Goal: Obtain resource: Download file/media

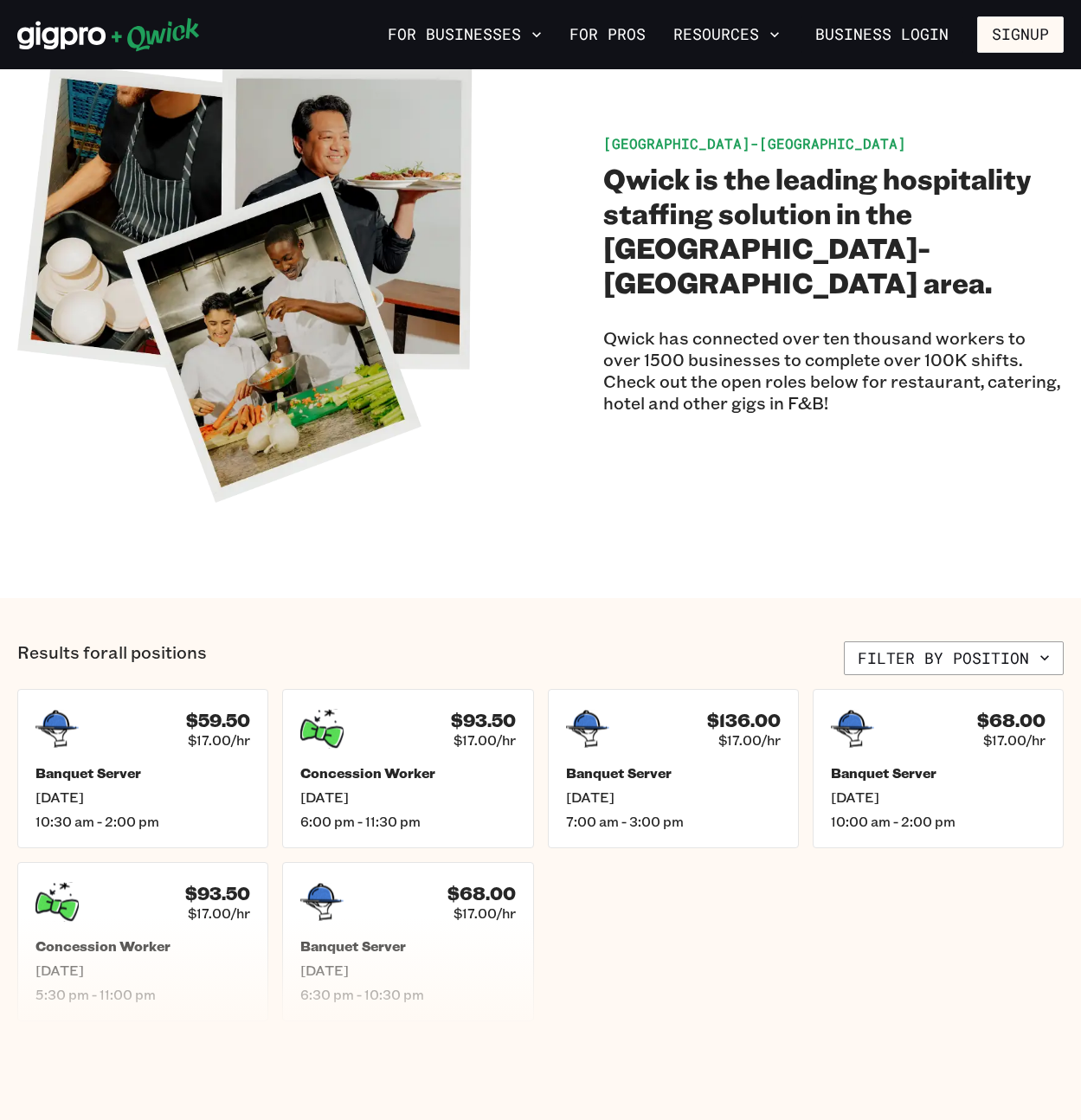
scroll to position [134, 0]
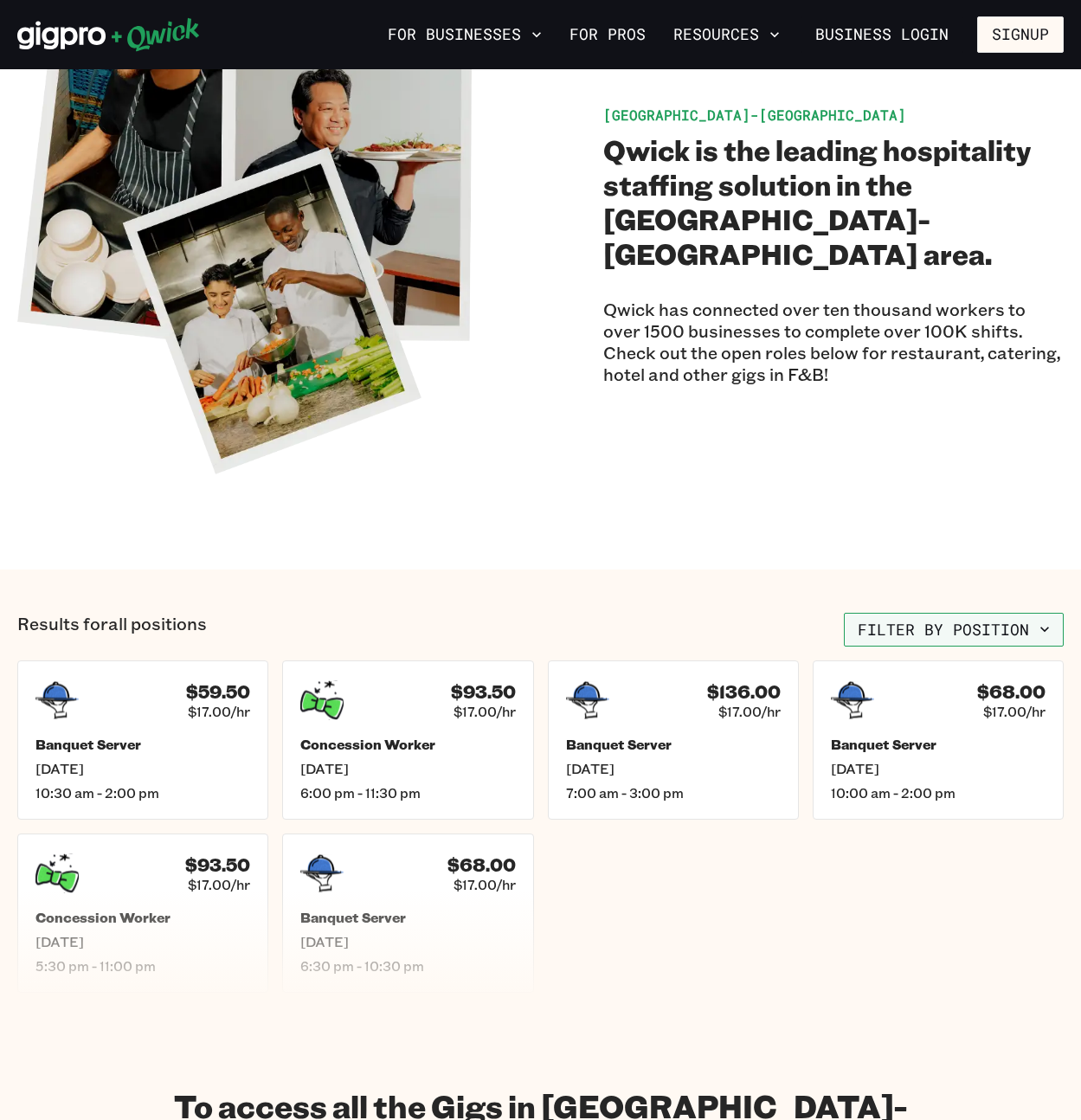
click at [977, 614] on button "Filter by position" at bounding box center [954, 630] width 220 height 35
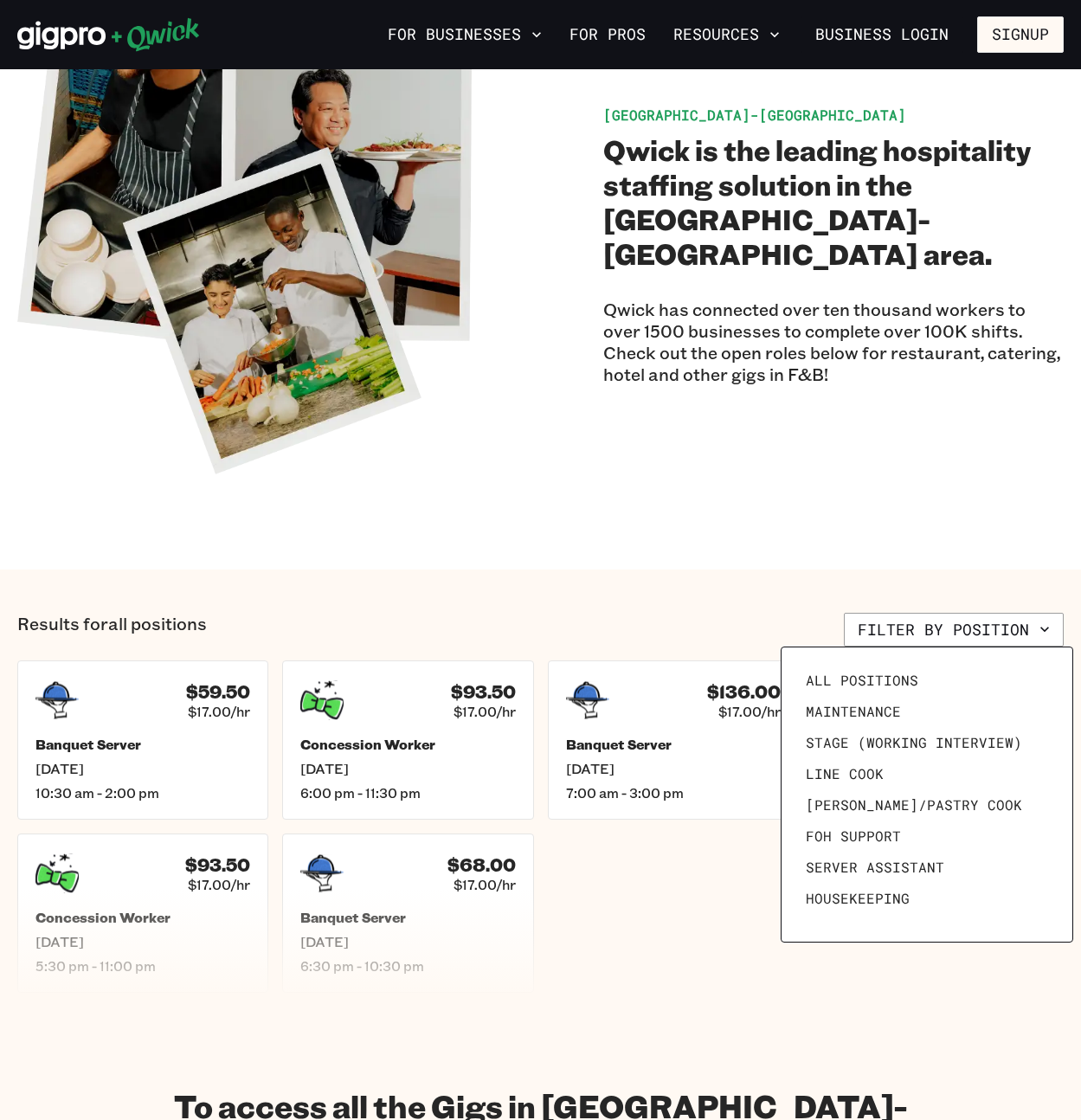
click at [411, 760] on div at bounding box center [540, 560] width 1081 height 1120
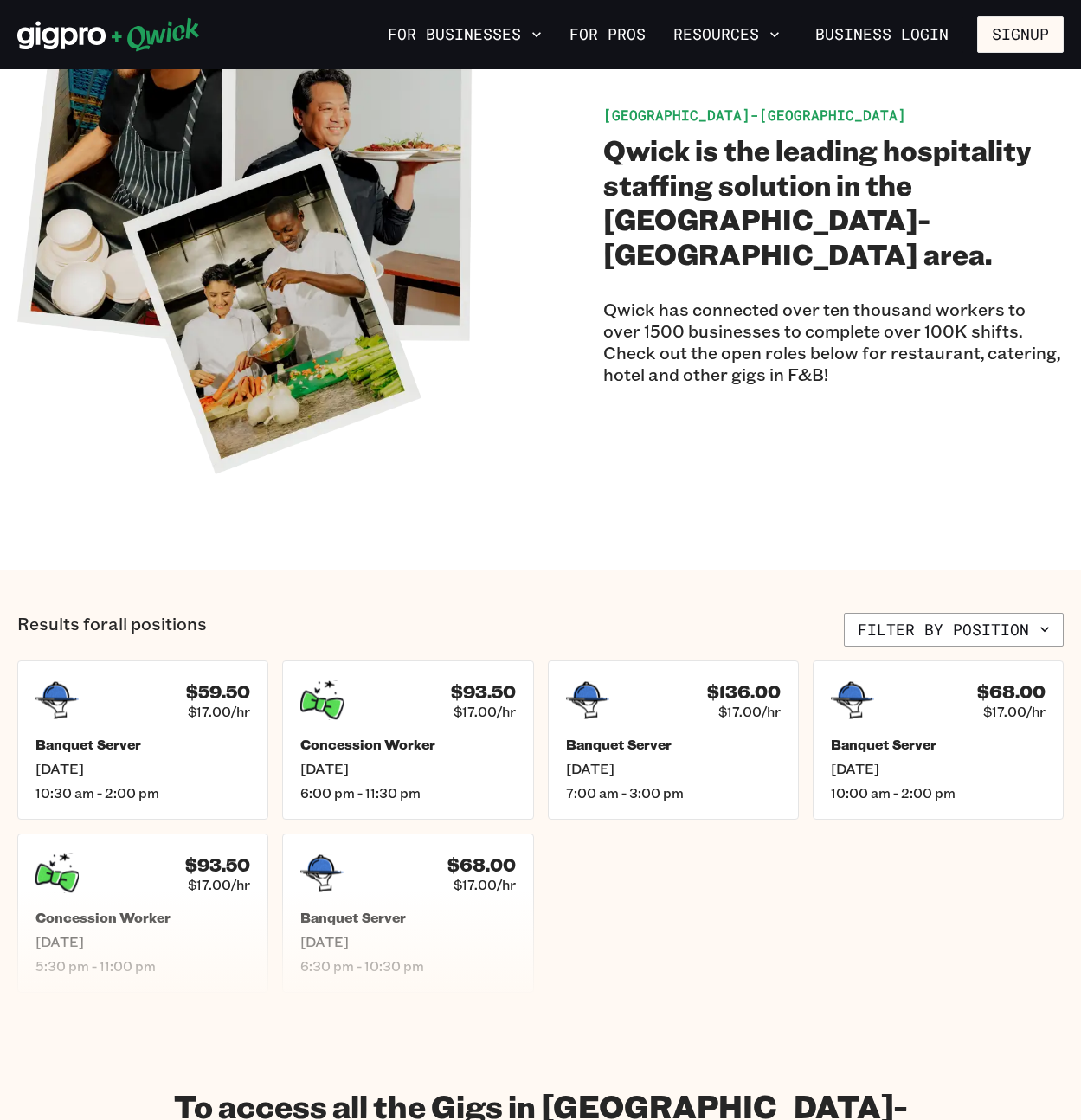
click at [380, 716] on div "$93.50 $17.00/hr" at bounding box center [407, 699] width 214 height 43
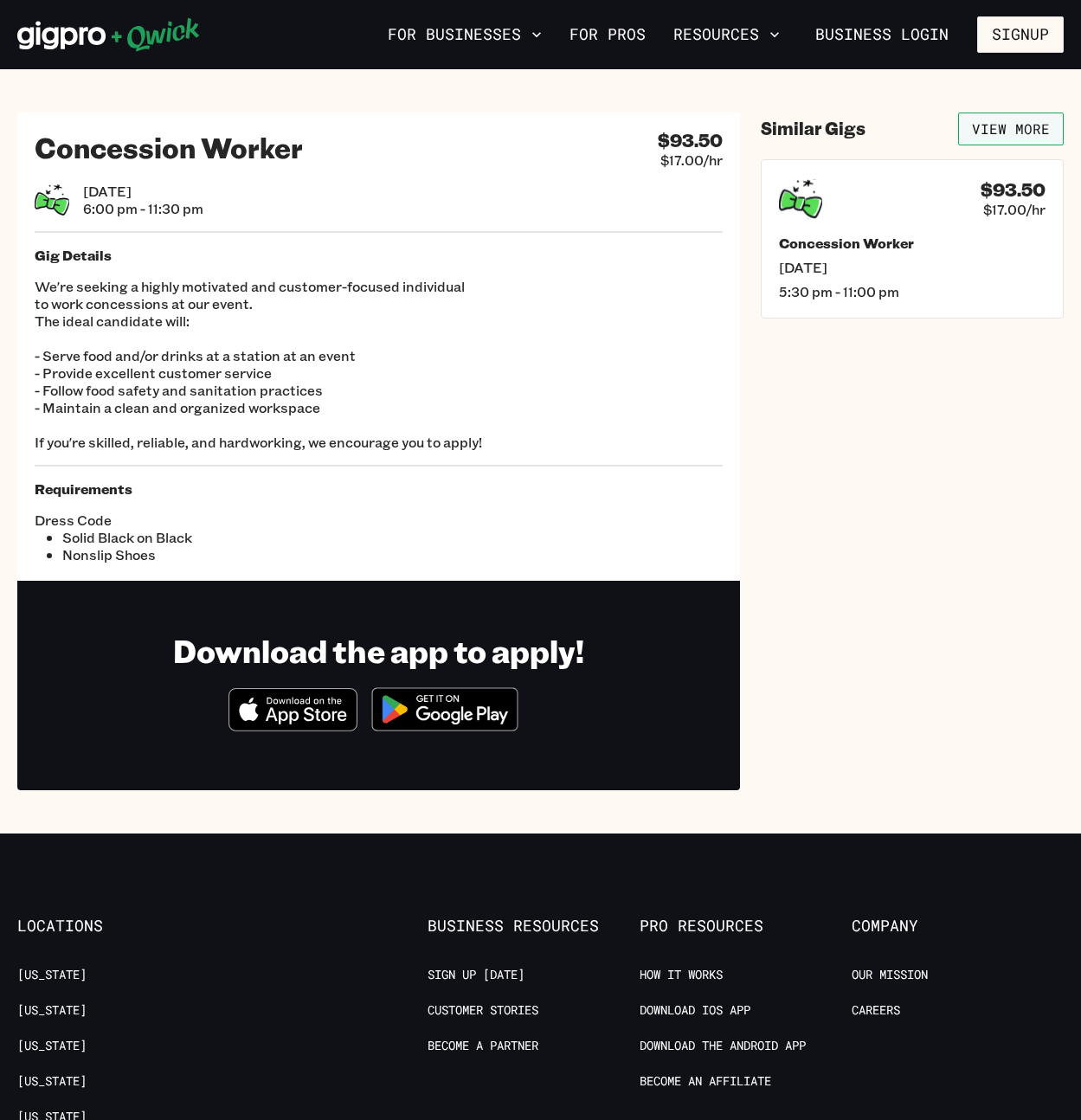
click at [999, 134] on link "View More" at bounding box center [1010, 128] width 105 height 33
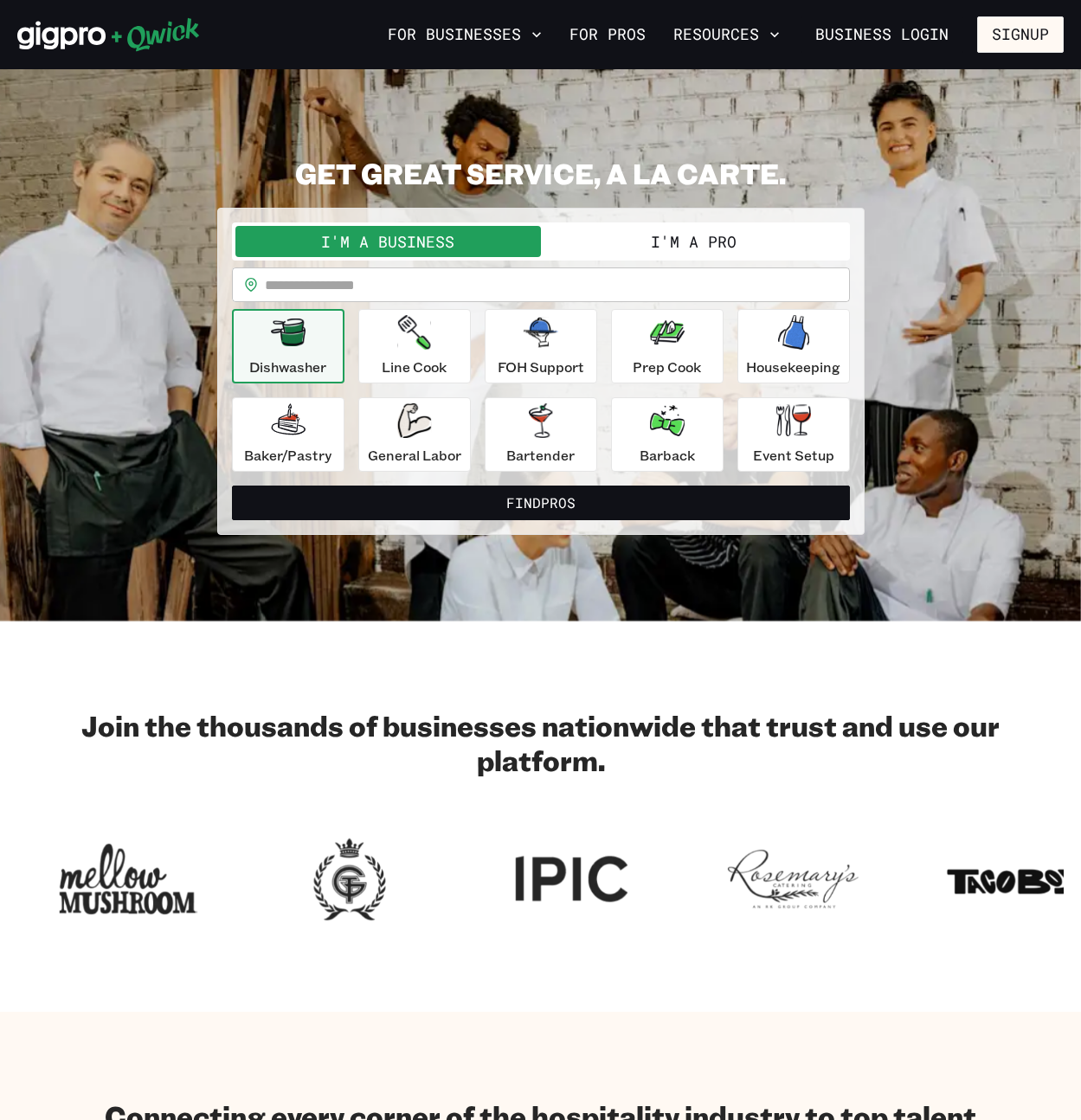
click at [166, 171] on div "**********" at bounding box center [541, 345] width 1046 height 379
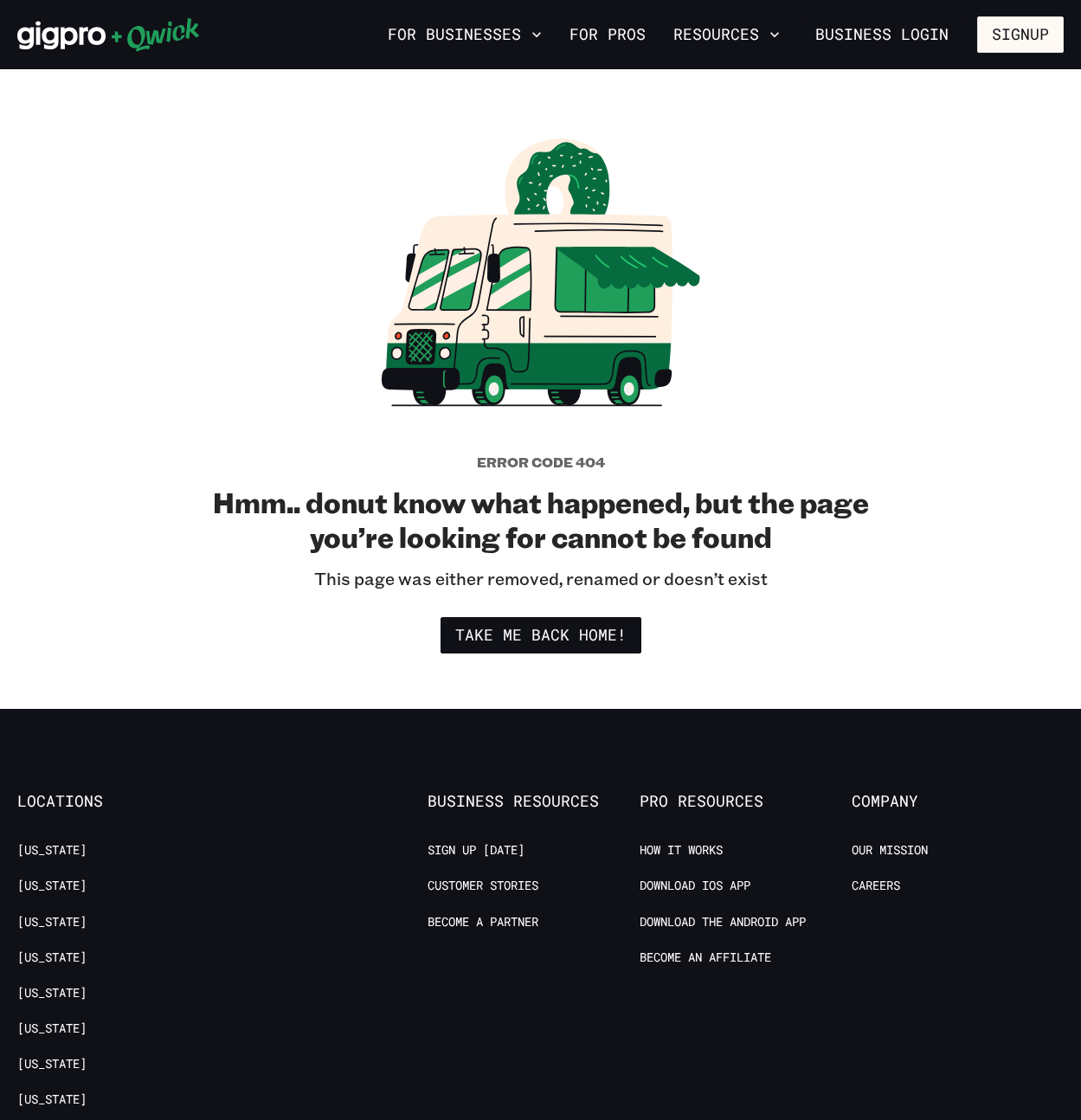
click at [394, 135] on div at bounding box center [540, 275] width 346 height 301
click at [147, 58] on div "For Businesses For Pros Resources Business Login Signup" at bounding box center [540, 35] width 1081 height 69
click at [142, 42] on icon at bounding box center [155, 35] width 88 height 34
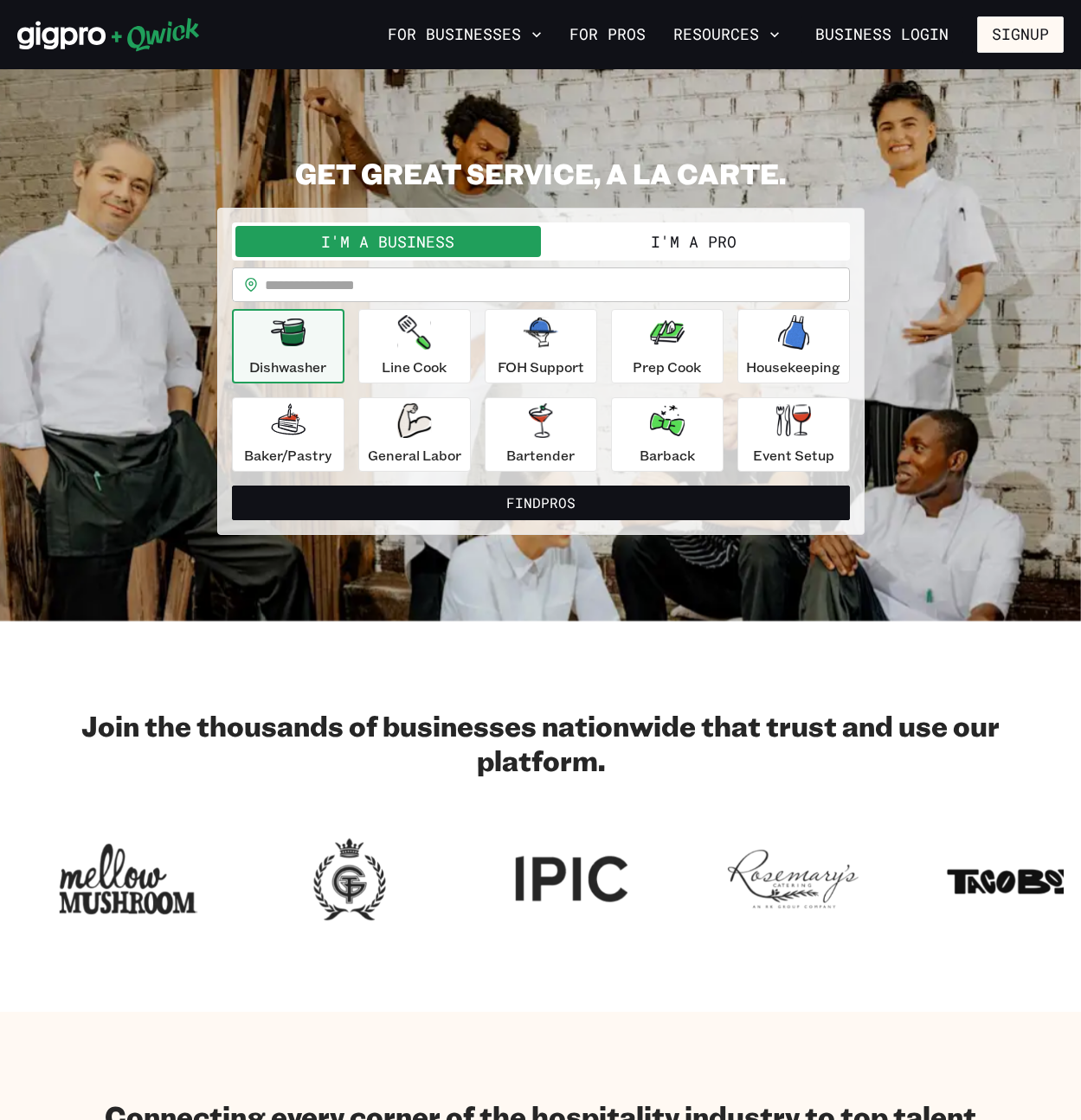
click at [421, 143] on section "**********" at bounding box center [540, 345] width 1081 height 552
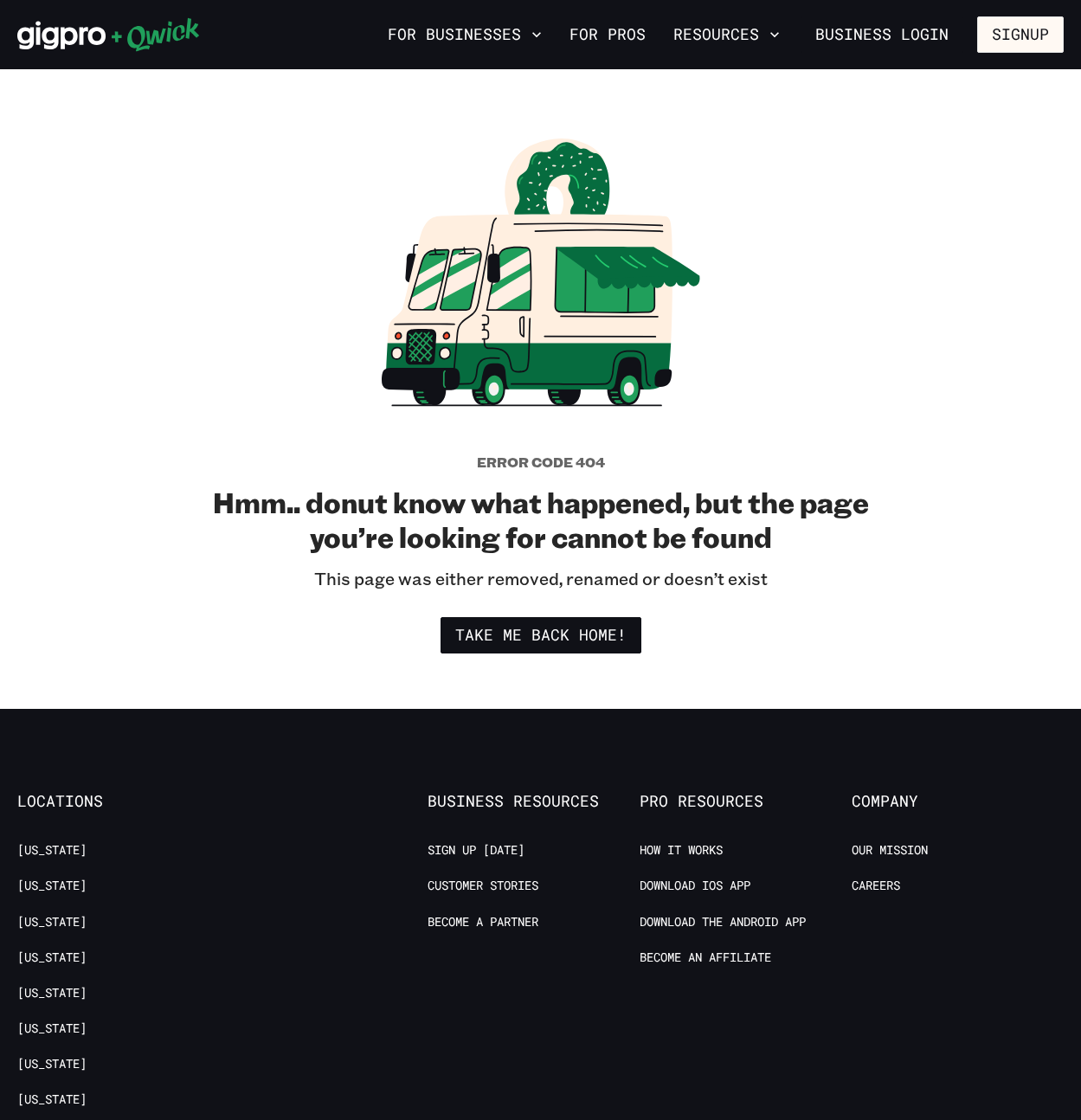
click at [402, 138] on icon at bounding box center [541, 272] width 319 height 268
click at [612, 28] on link "For Pros" at bounding box center [607, 34] width 90 height 29
click at [335, 253] on div "Error code 404 Hmm.. donut know what happened, but the page you’re looking for …" at bounding box center [541, 389] width 692 height 529
